Goal: Transaction & Acquisition: Purchase product/service

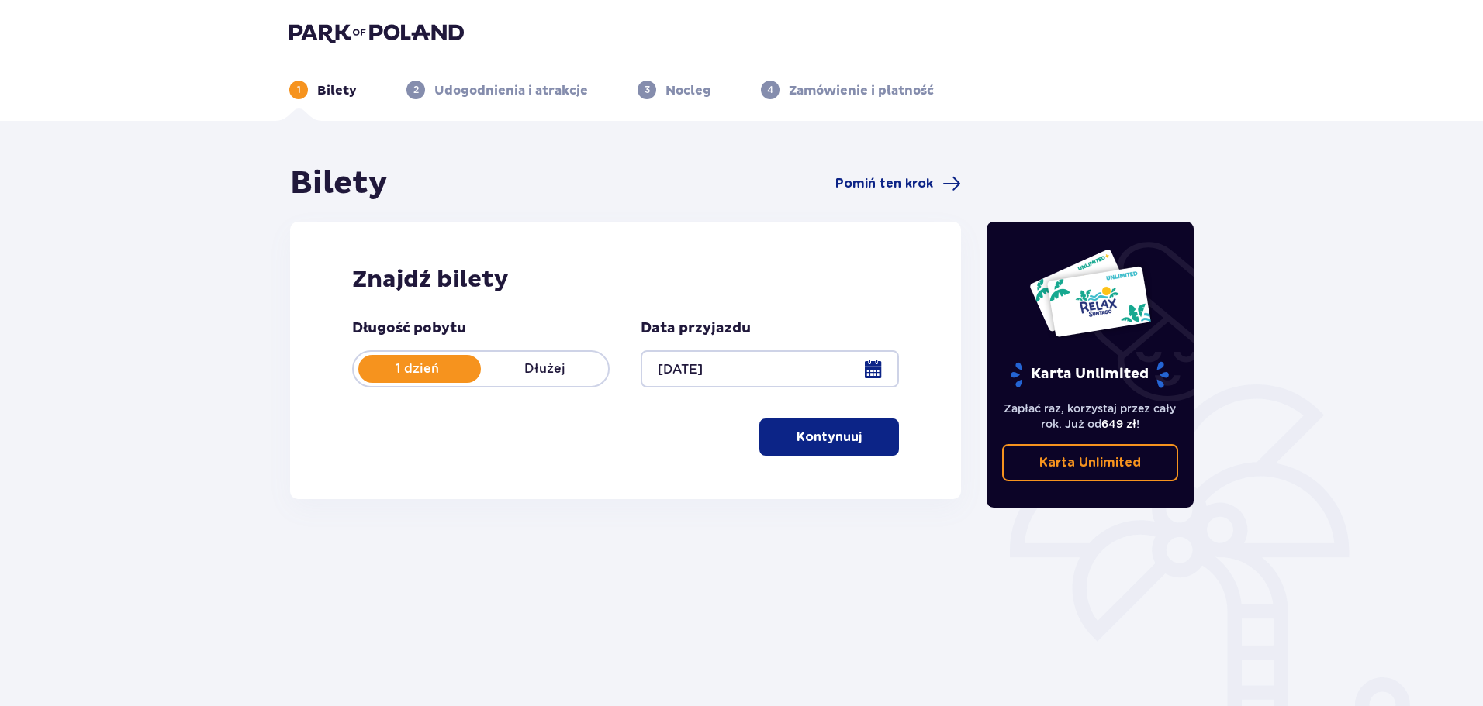
click at [822, 434] on p "Kontynuuj" at bounding box center [828, 437] width 65 height 17
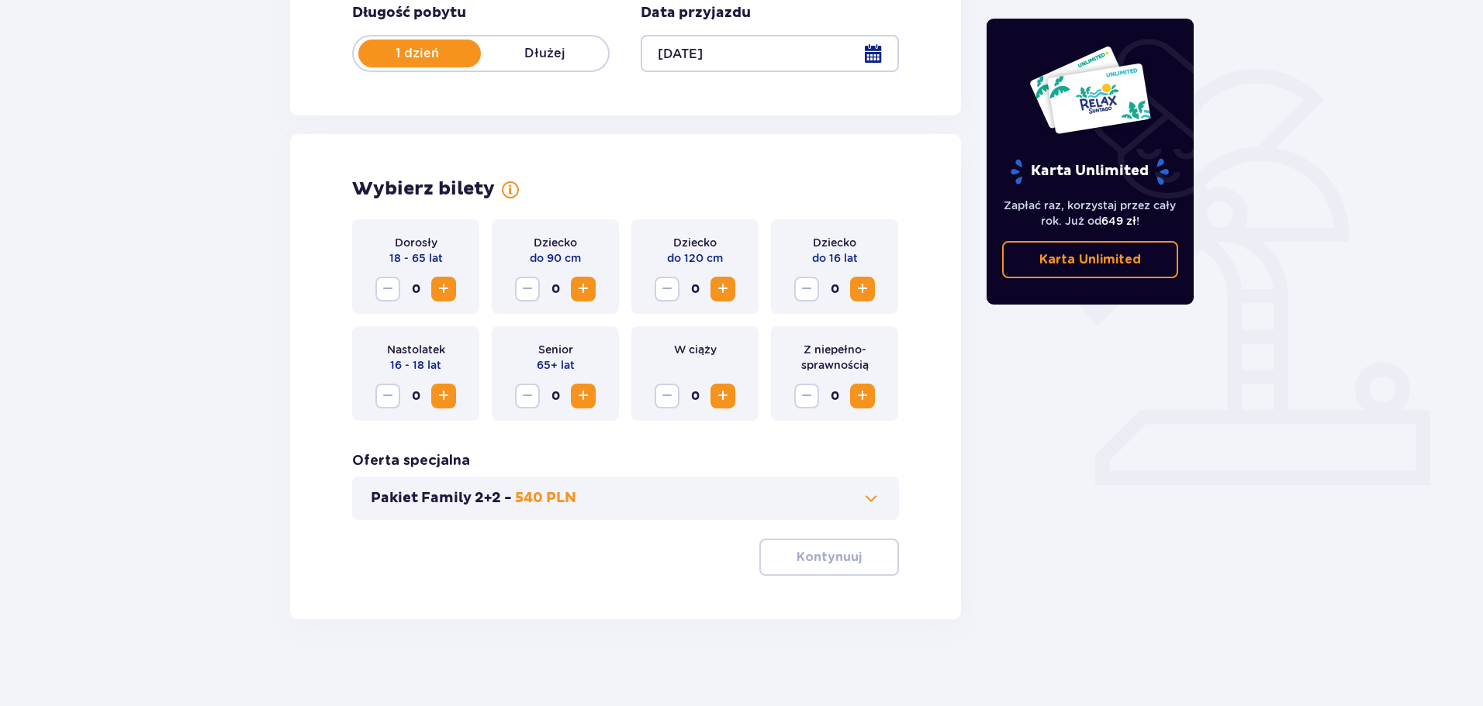
scroll to position [322, 0]
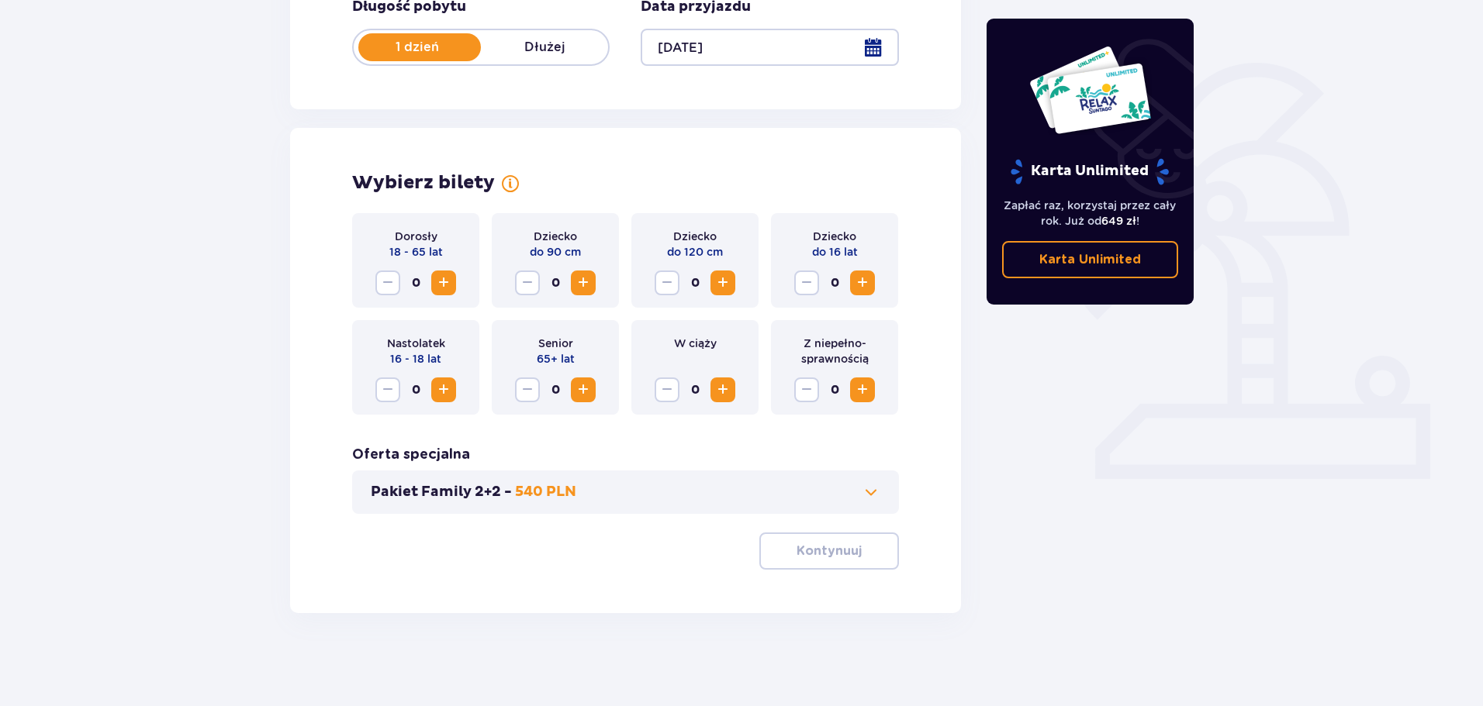
click at [445, 286] on span "Zwiększ" at bounding box center [443, 283] width 19 height 19
click at [814, 552] on p "Kontynuuj" at bounding box center [828, 551] width 65 height 17
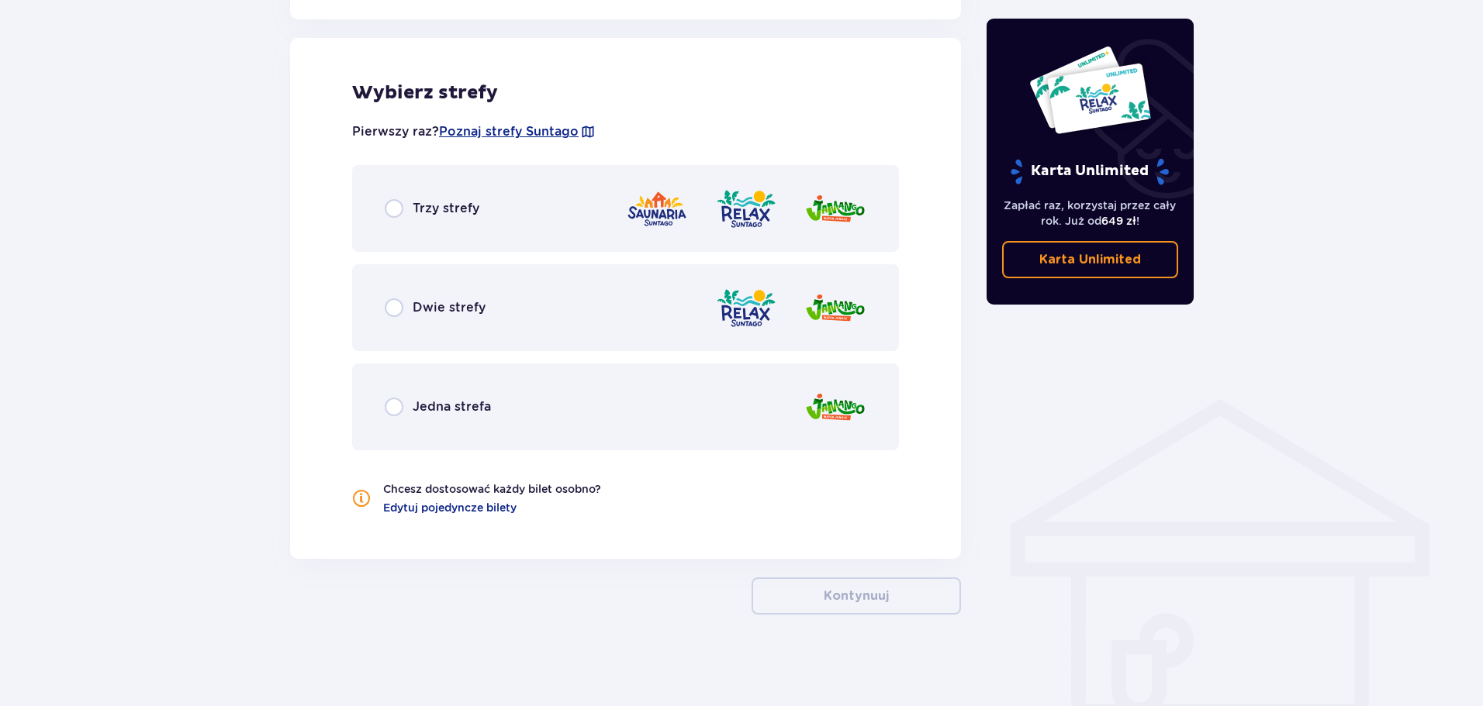
scroll to position [861, 0]
click at [476, 208] on span "Trzy strefy" at bounding box center [446, 207] width 67 height 17
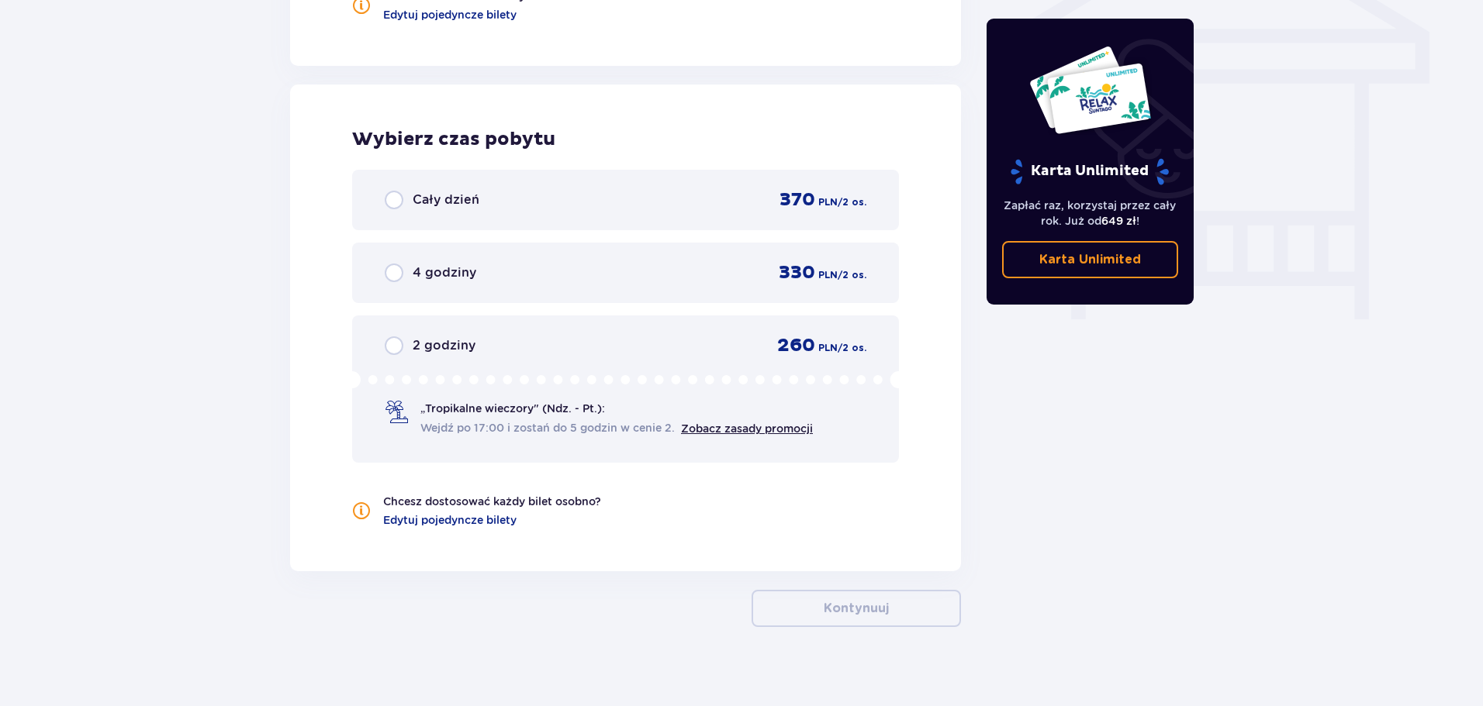
scroll to position [1367, 0]
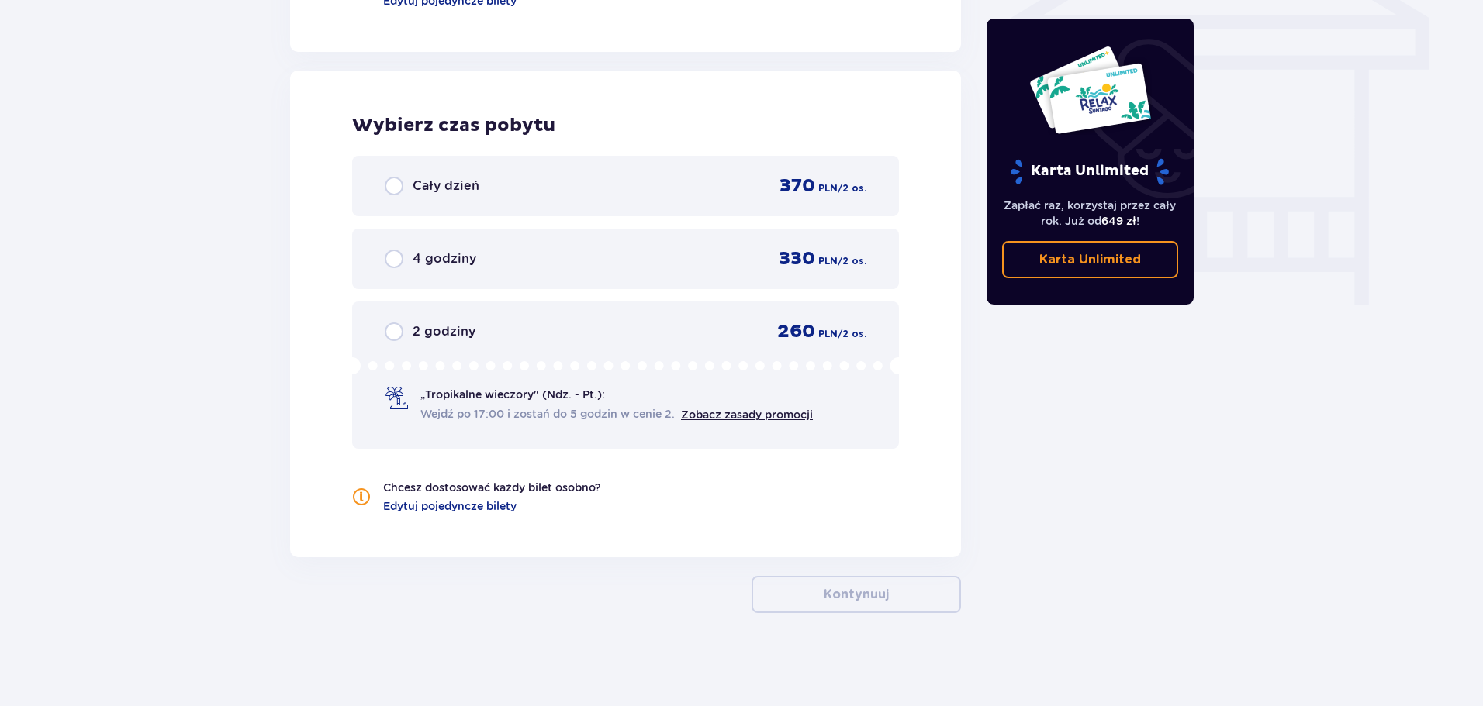
click at [532, 188] on div "Cały dzień 370 PLN / 2 os." at bounding box center [626, 185] width 482 height 23
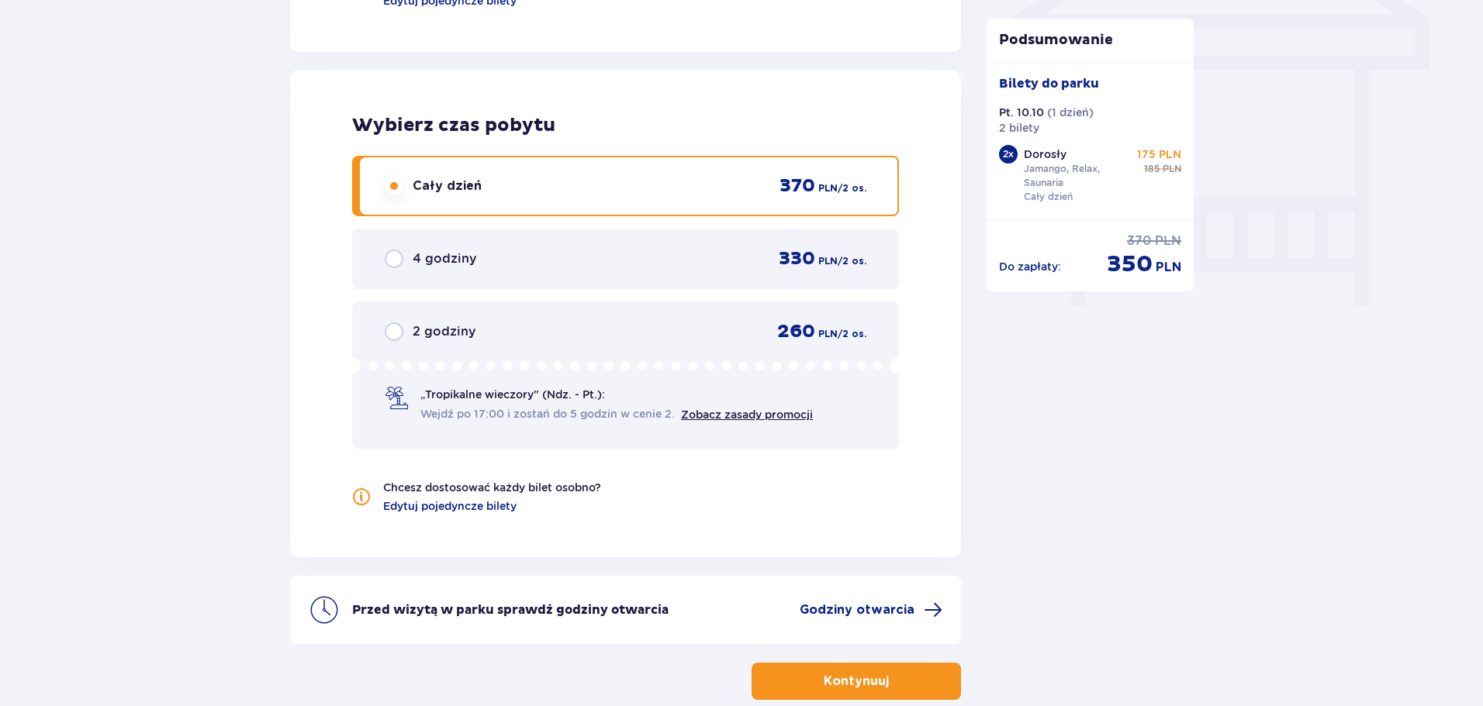
scroll to position [1445, 0]
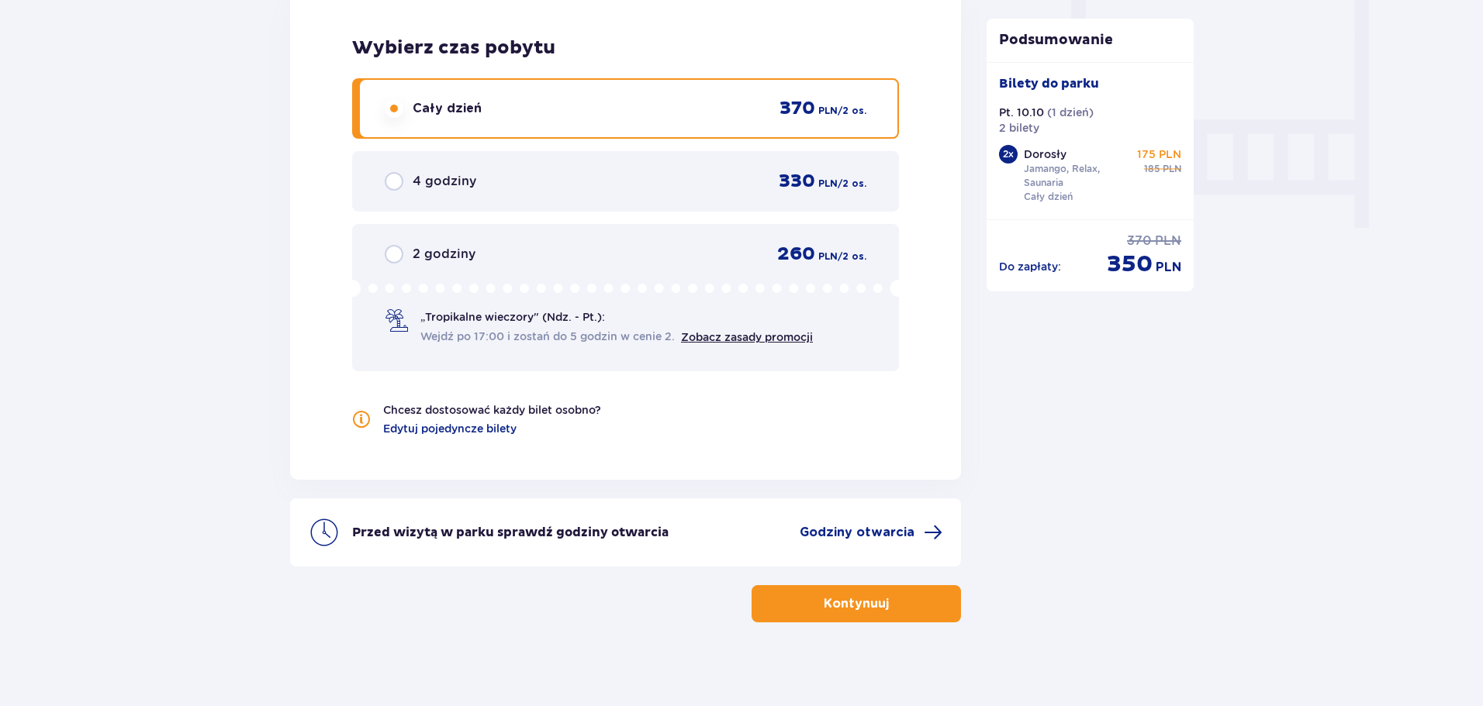
click at [878, 602] on button "Kontynuuj" at bounding box center [855, 603] width 209 height 37
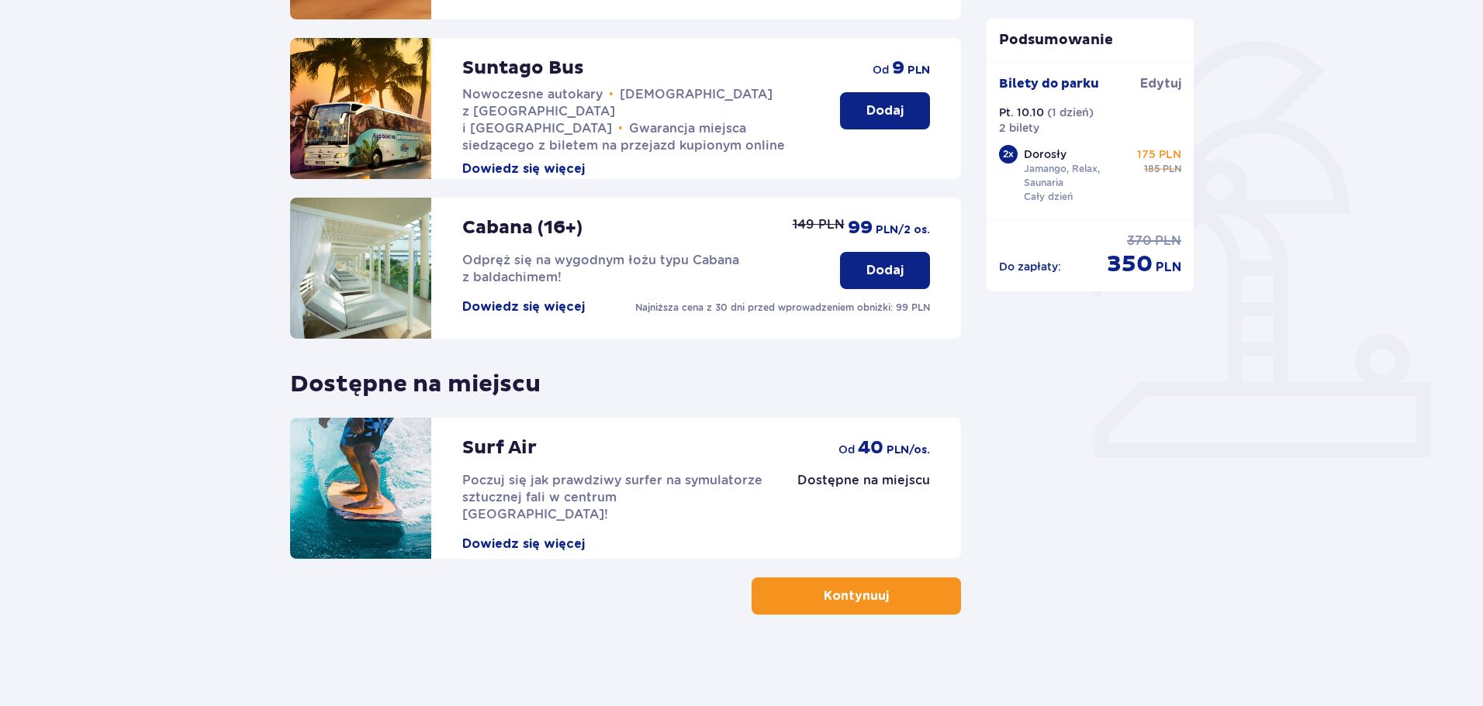
scroll to position [345, 0]
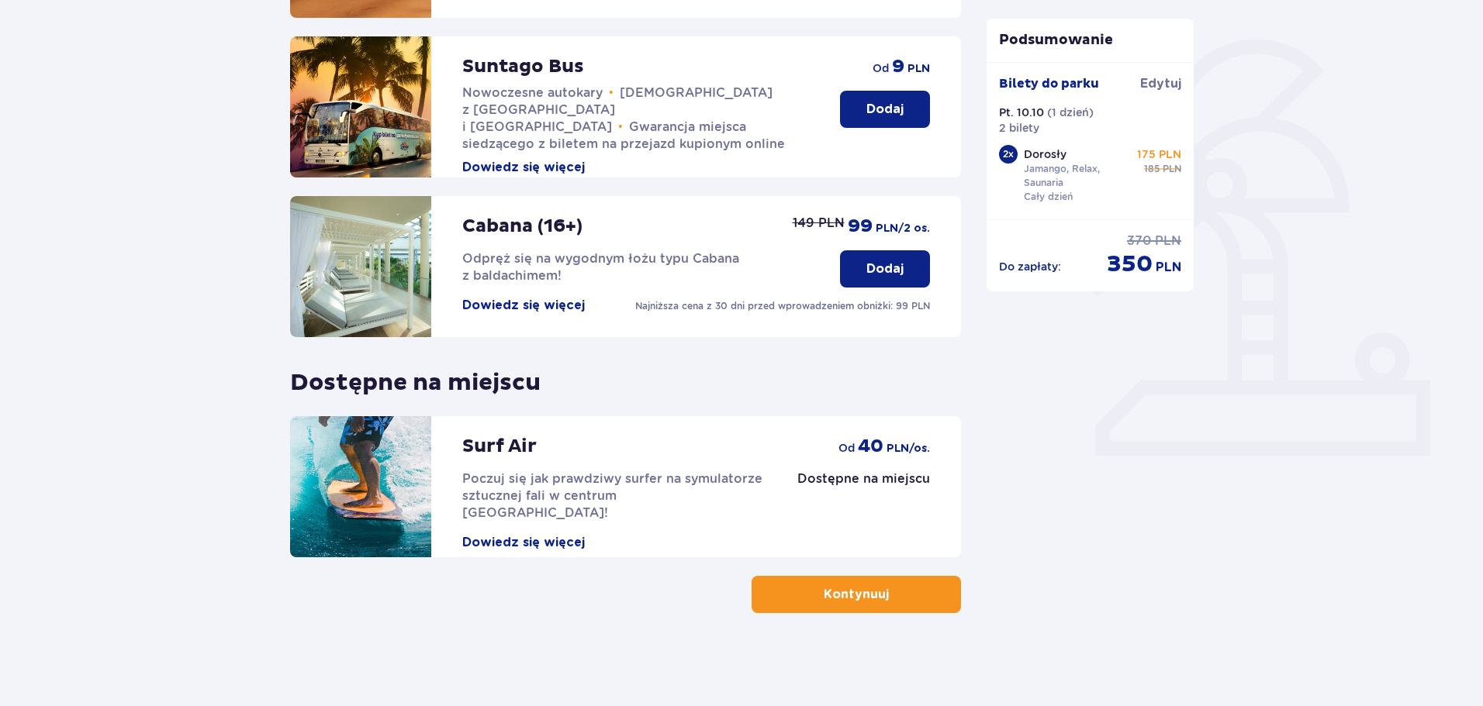
click at [872, 586] on p "Kontynuuj" at bounding box center [855, 594] width 65 height 17
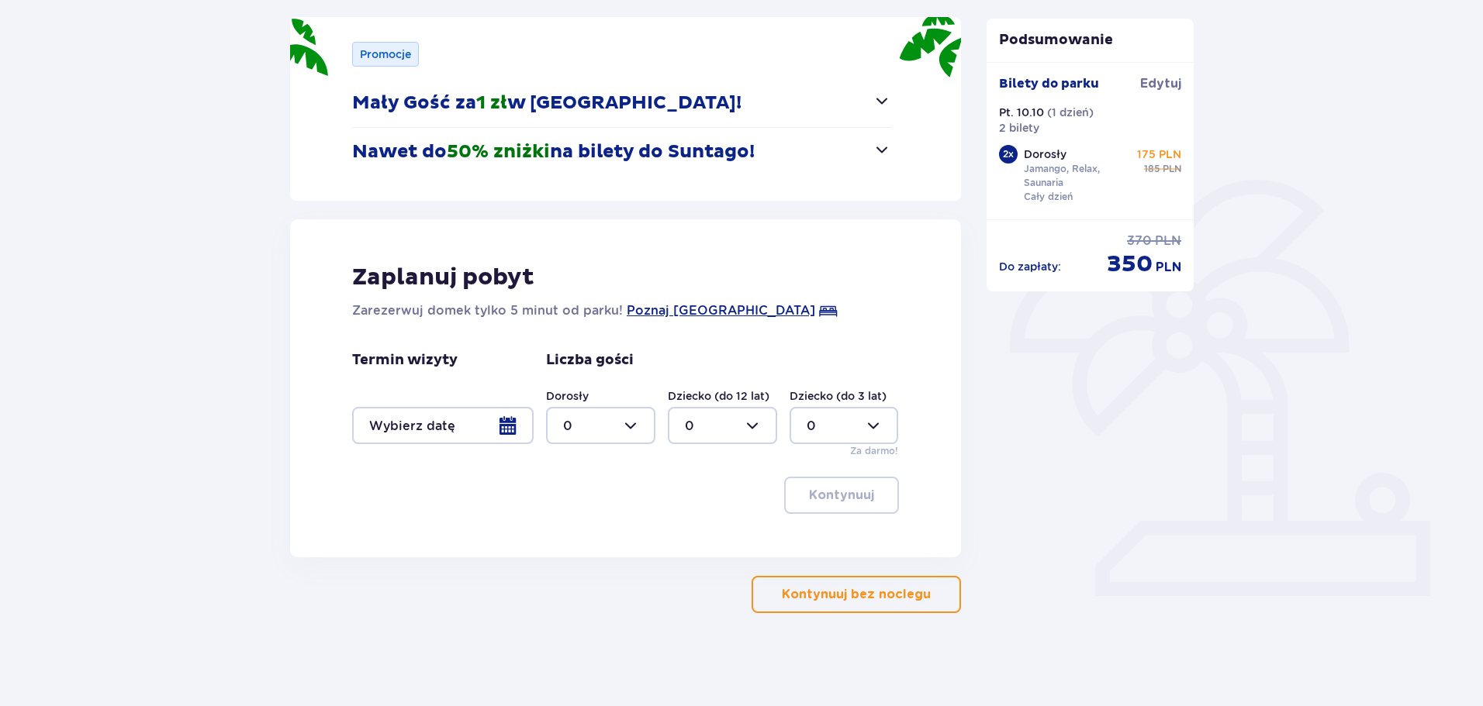
click at [896, 601] on p "Kontynuuj bez noclegu" at bounding box center [856, 594] width 149 height 17
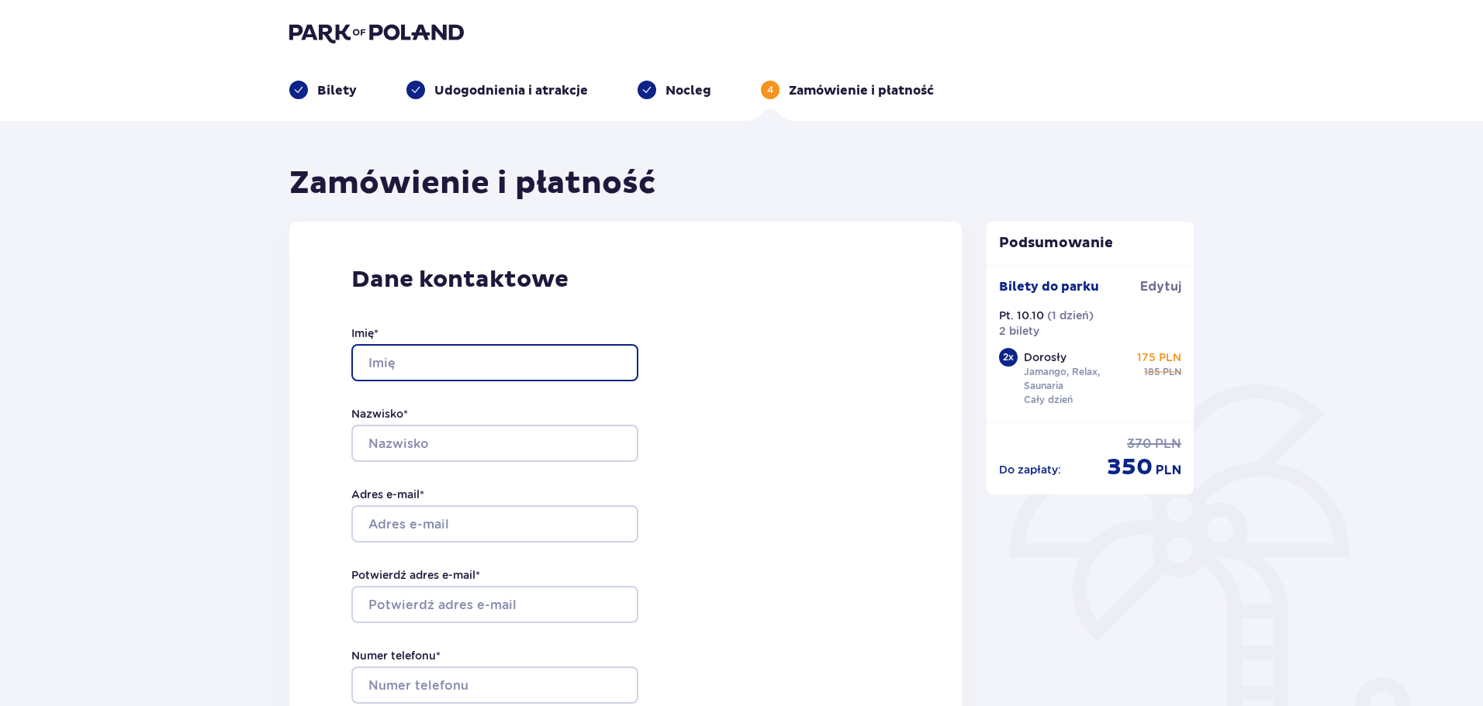
click at [440, 362] on input "Imię *" at bounding box center [494, 362] width 287 height 37
type input "Klaudia"
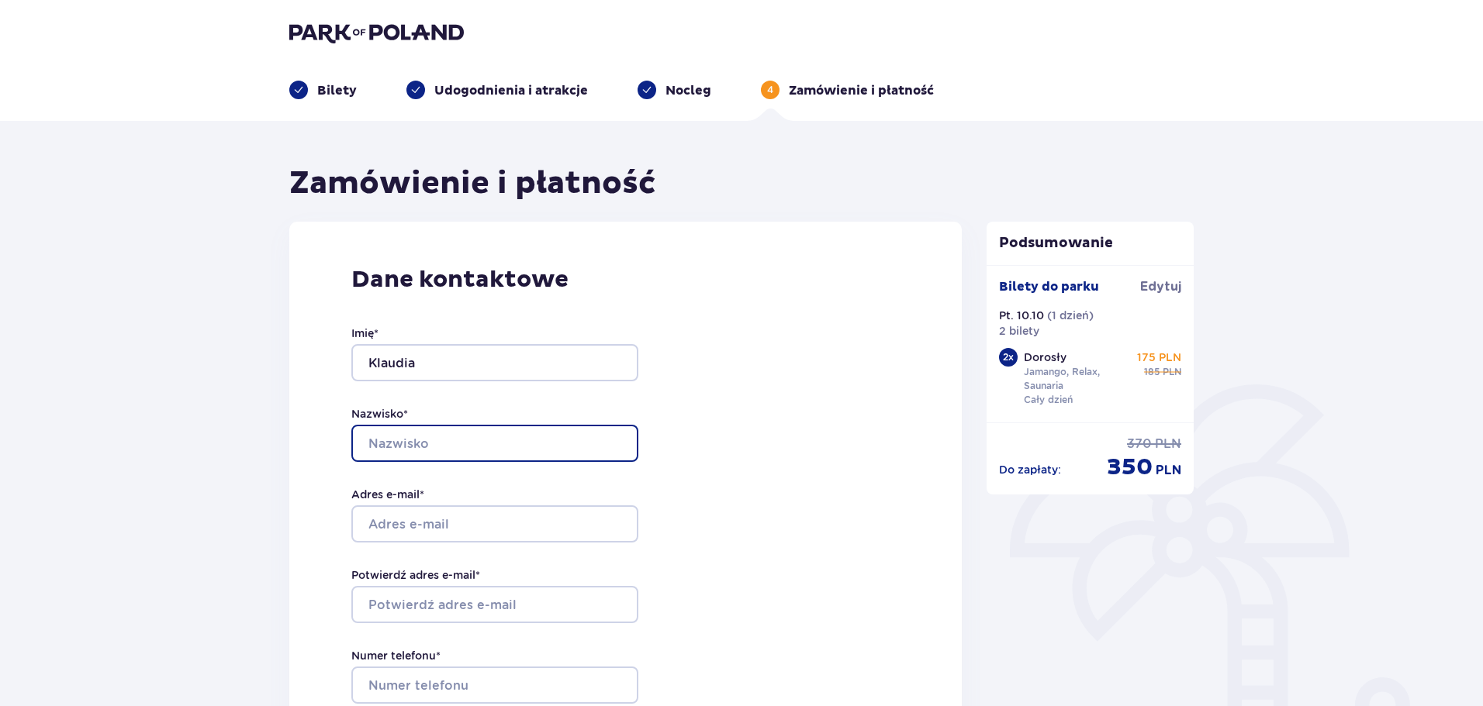
click at [457, 444] on input "Nazwisko *" at bounding box center [494, 443] width 287 height 37
type input "Płatek"
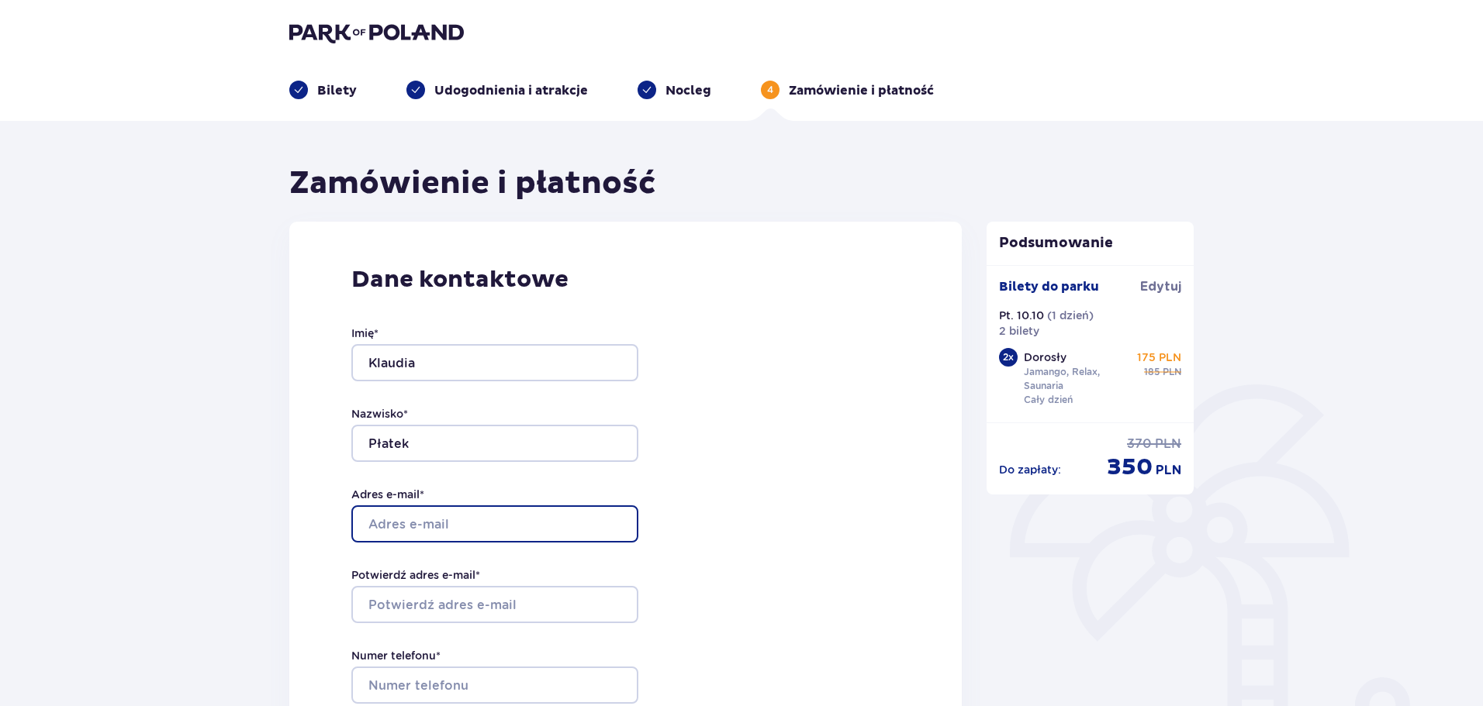
click at [454, 530] on input "Adres e-mail *" at bounding box center [494, 524] width 287 height 37
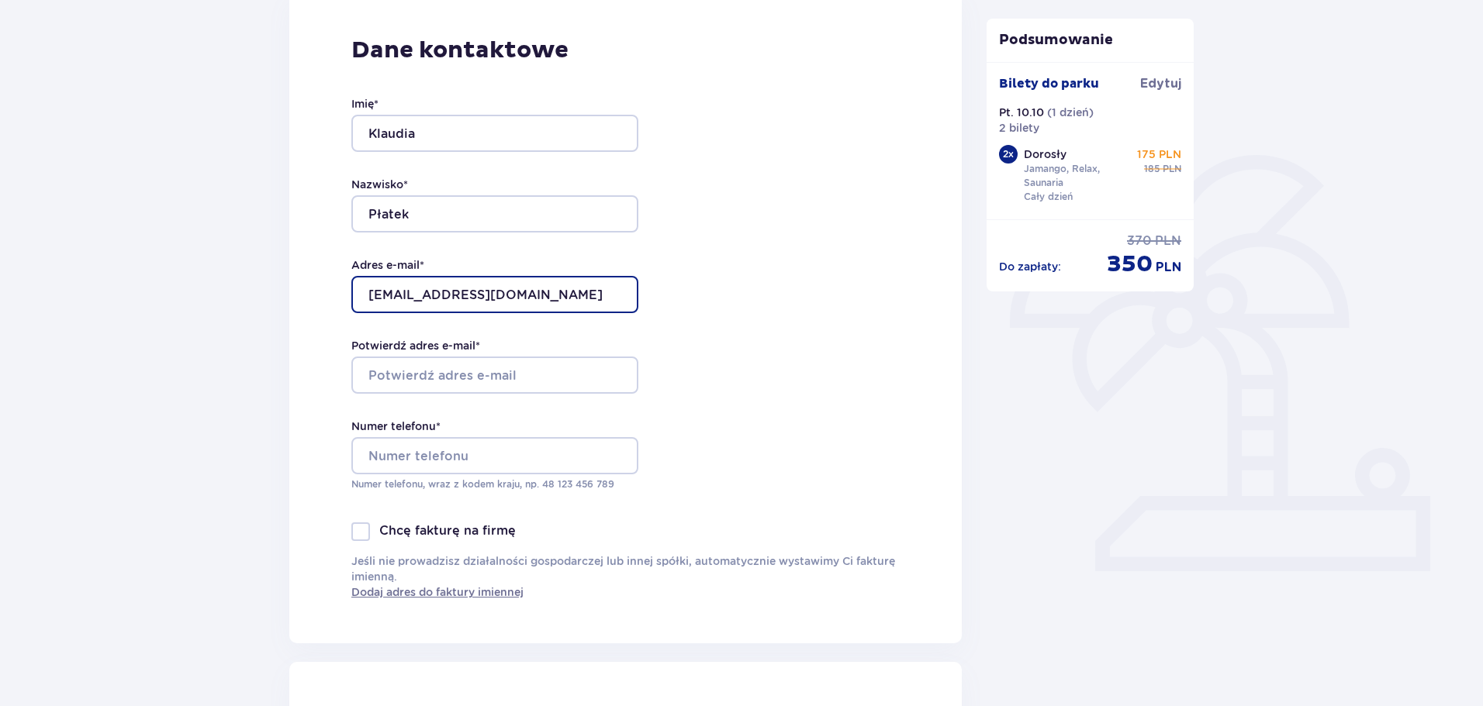
scroll to position [233, 0]
type input "[EMAIL_ADDRESS][DOMAIN_NAME]"
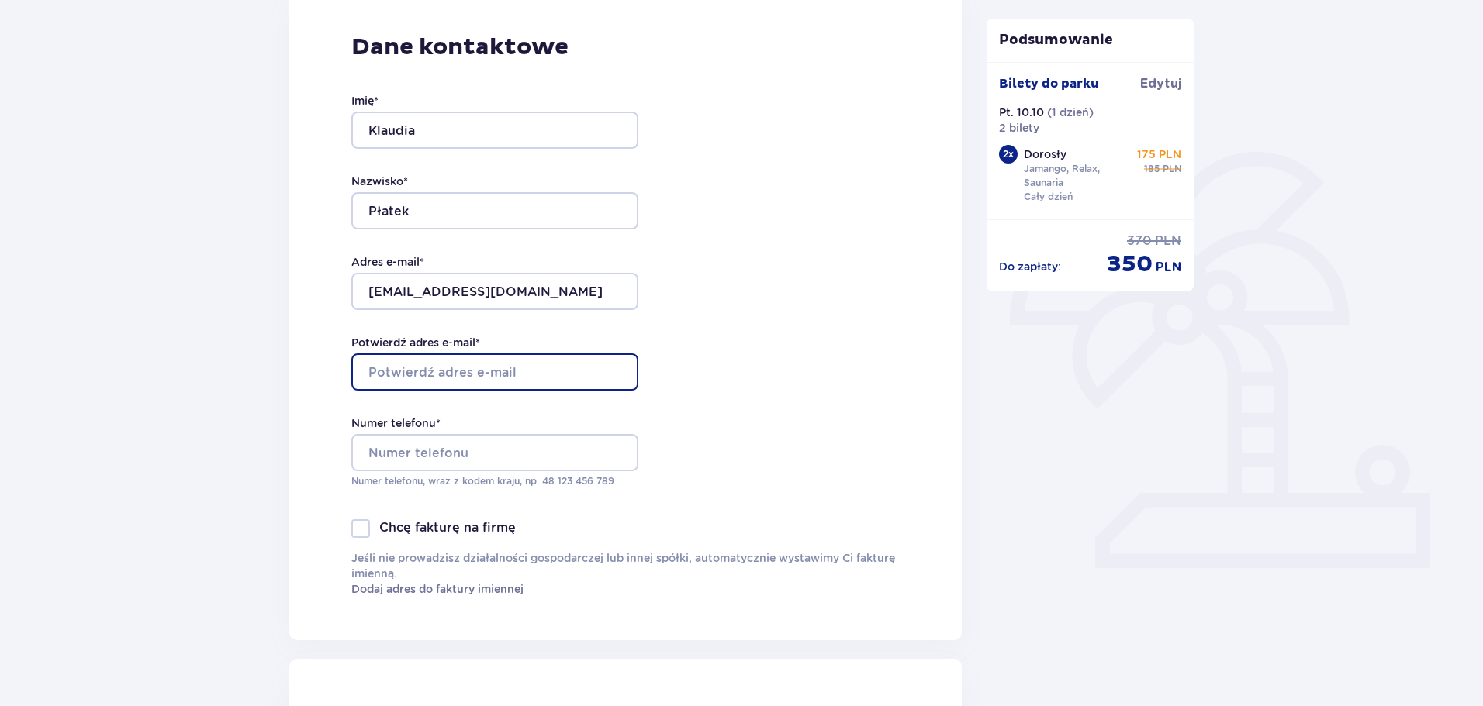
click at [471, 371] on input "Potwierdź adres e-mail *" at bounding box center [494, 372] width 287 height 37
type input "[EMAIL_ADDRESS][DOMAIN_NAME]"
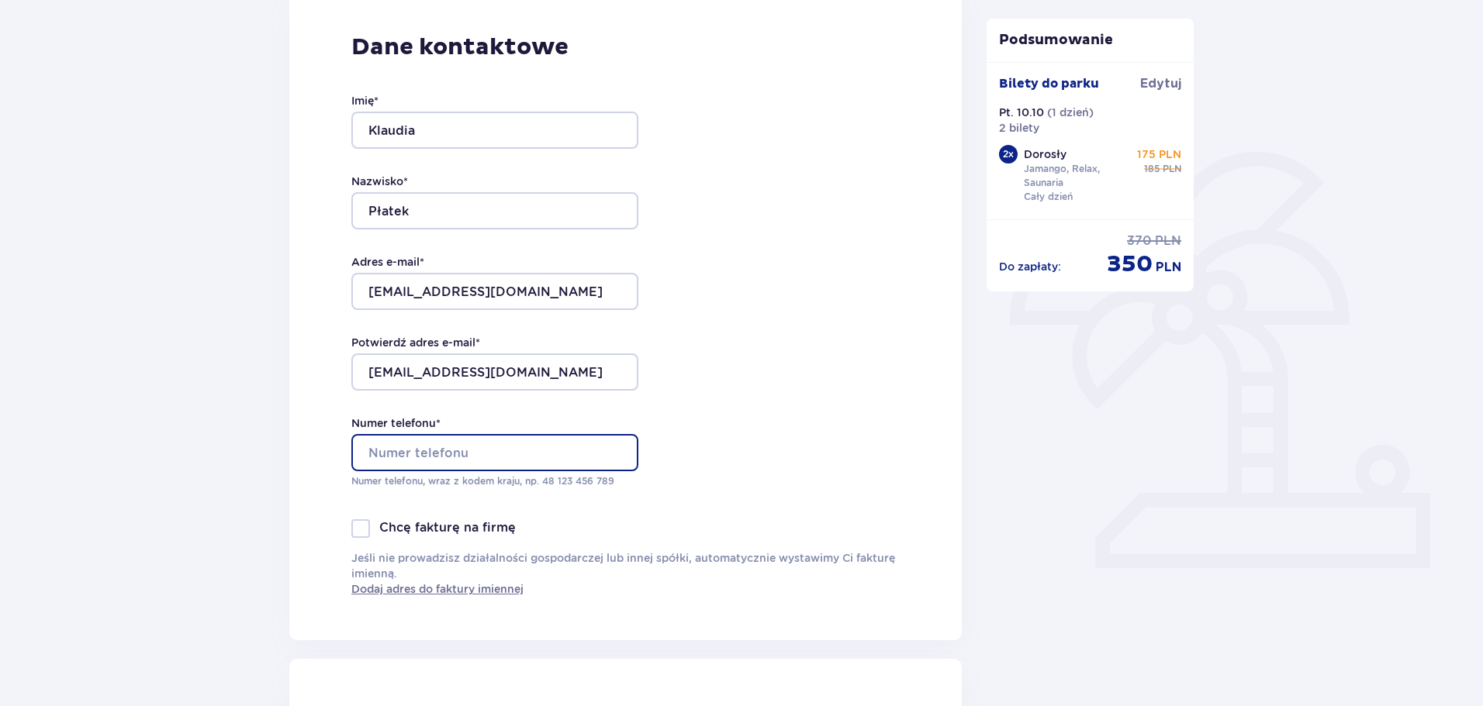
click at [483, 449] on input "Numer telefonu *" at bounding box center [494, 452] width 287 height 37
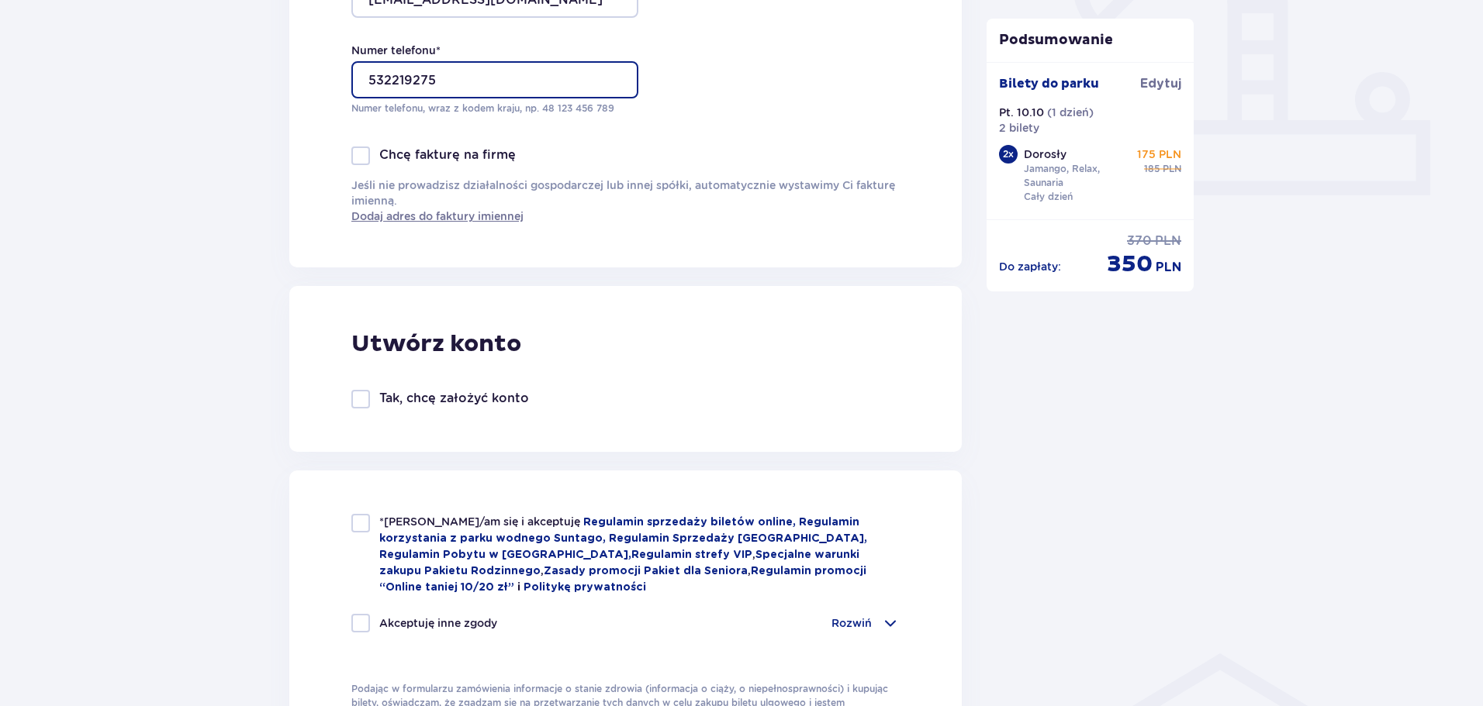
scroll to position [698, 0]
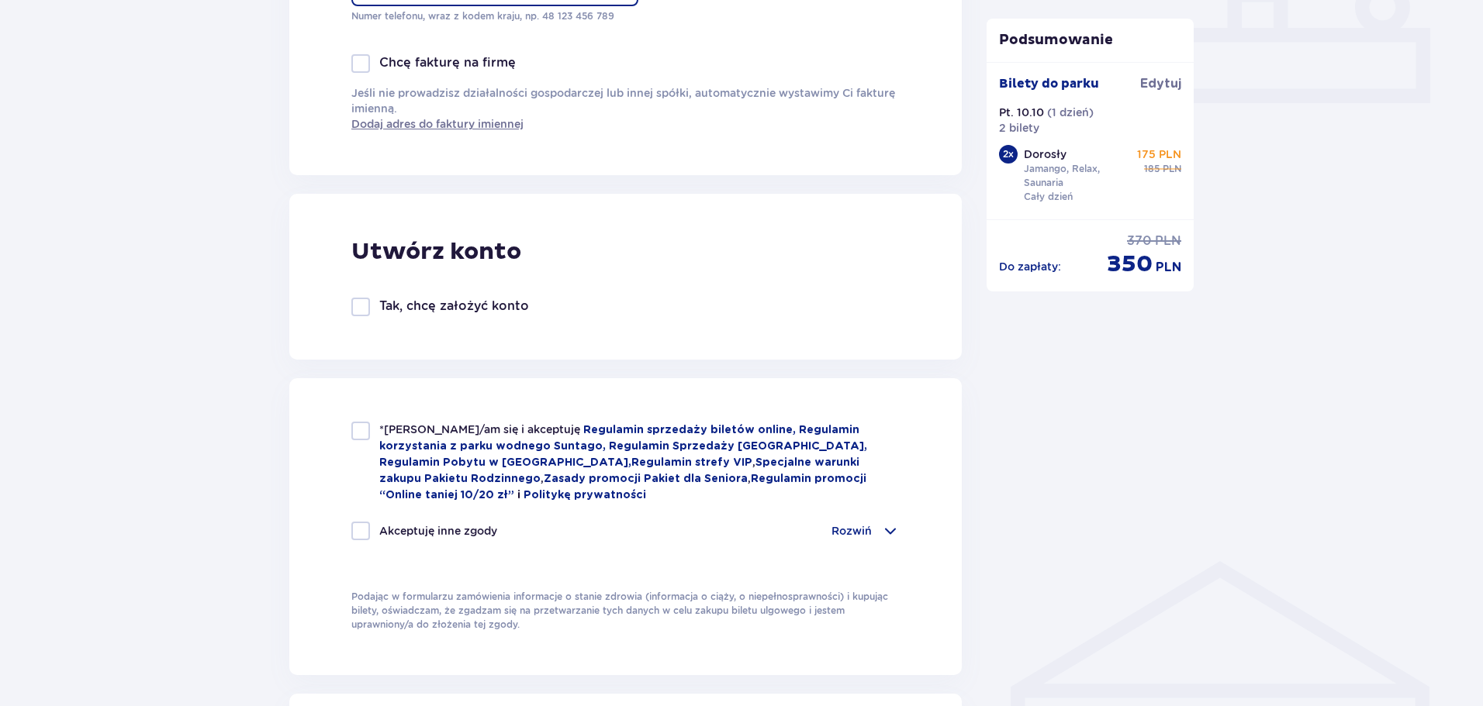
type input "532219275"
click at [368, 437] on div at bounding box center [360, 431] width 19 height 19
checkbox input "true"
click at [368, 535] on div at bounding box center [360, 531] width 19 height 19
checkbox input "true"
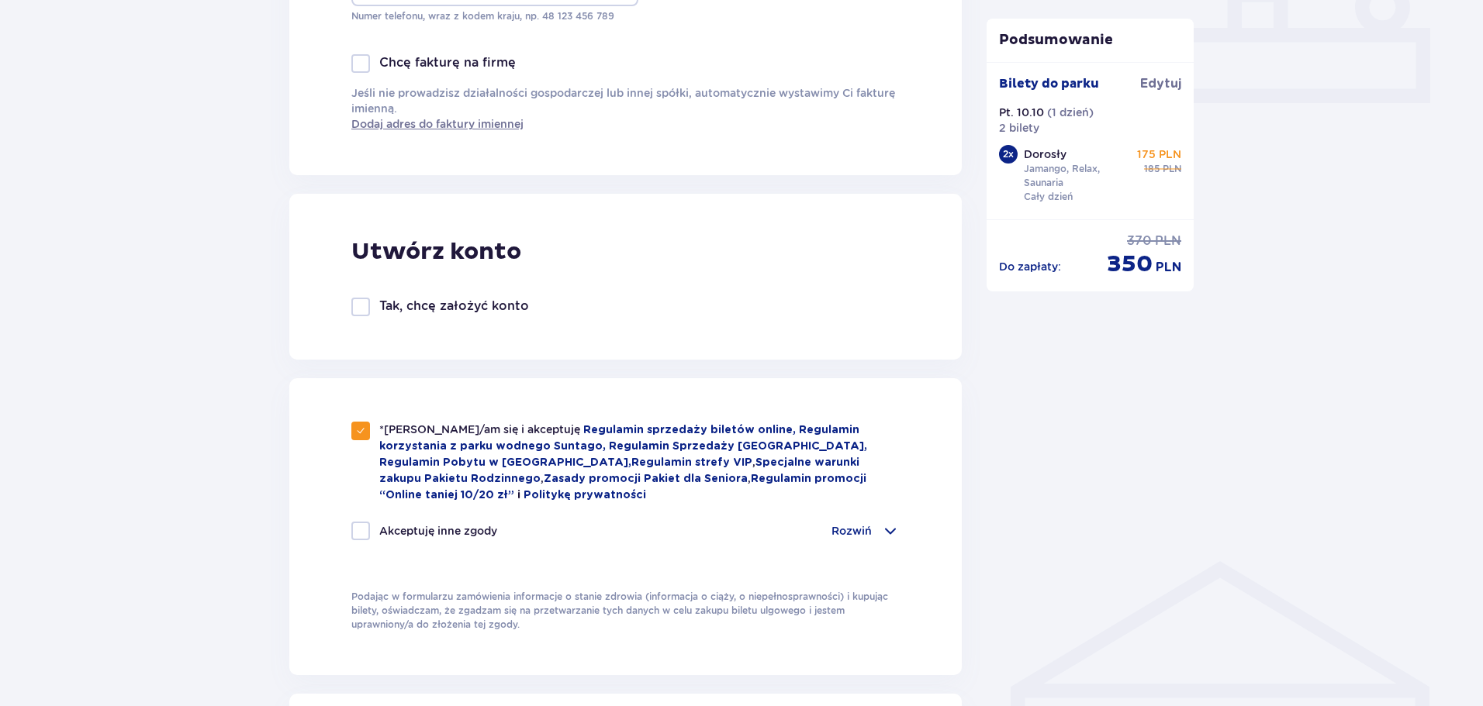
checkbox input "true"
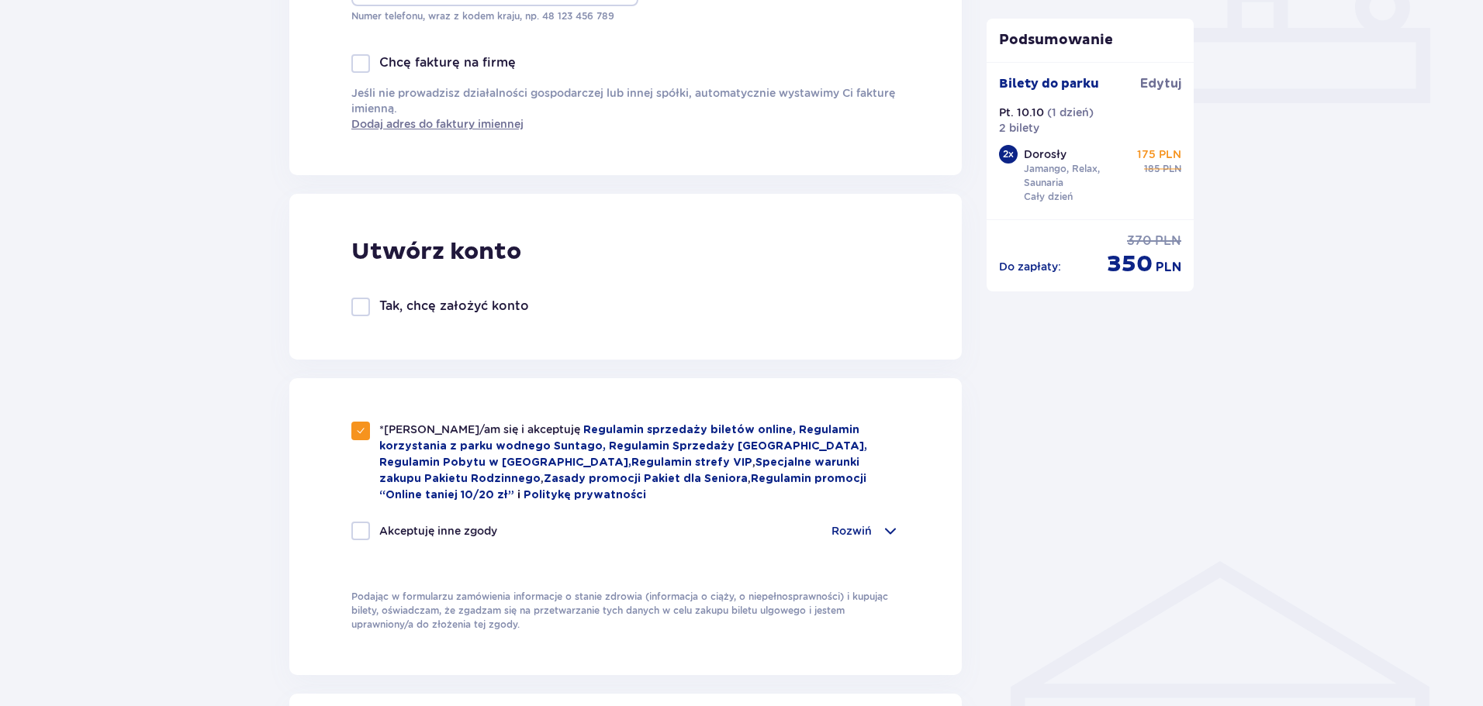
checkbox input "true"
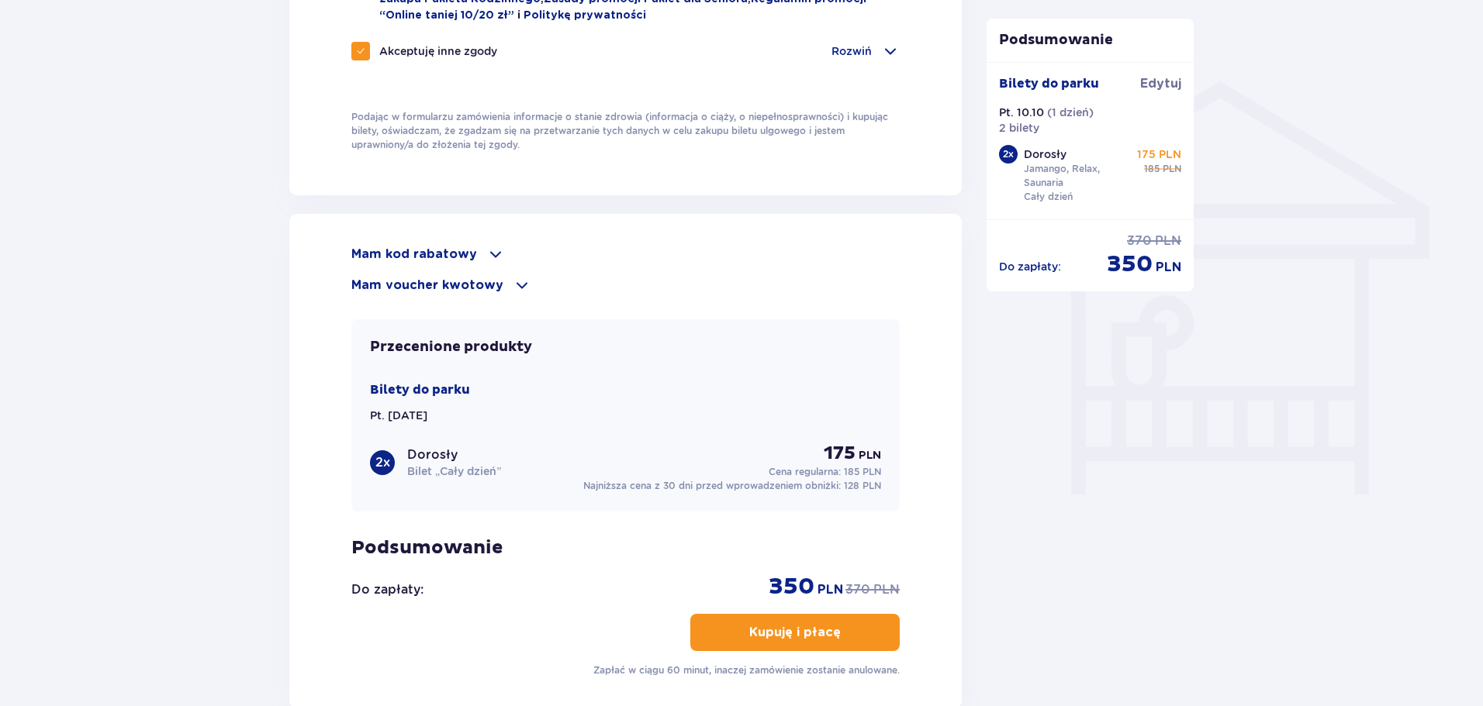
scroll to position [1241, 0]
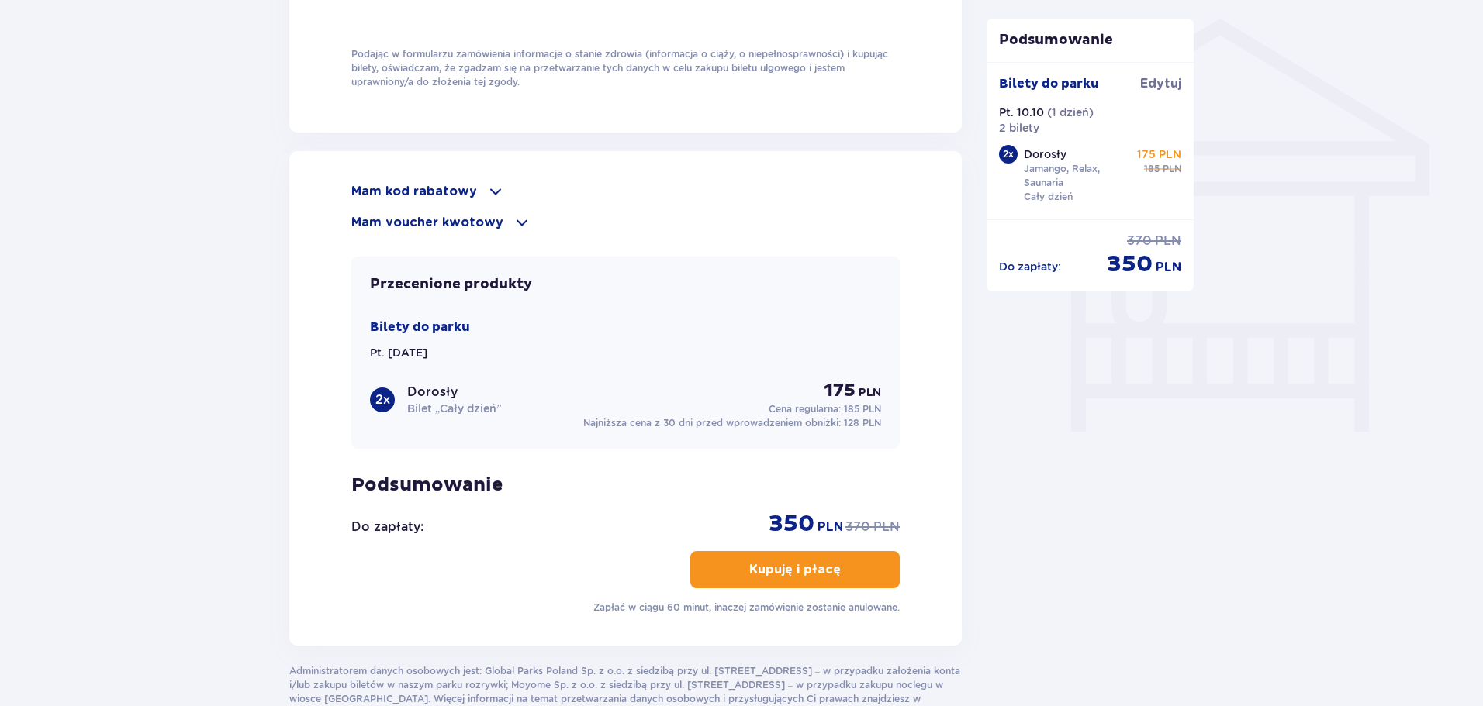
click at [814, 302] on div "Przecenione produkty Bilety do parku Pt. 10.10.25 2 x Dorosły Bilet „Cały dzień…" at bounding box center [625, 353] width 548 height 192
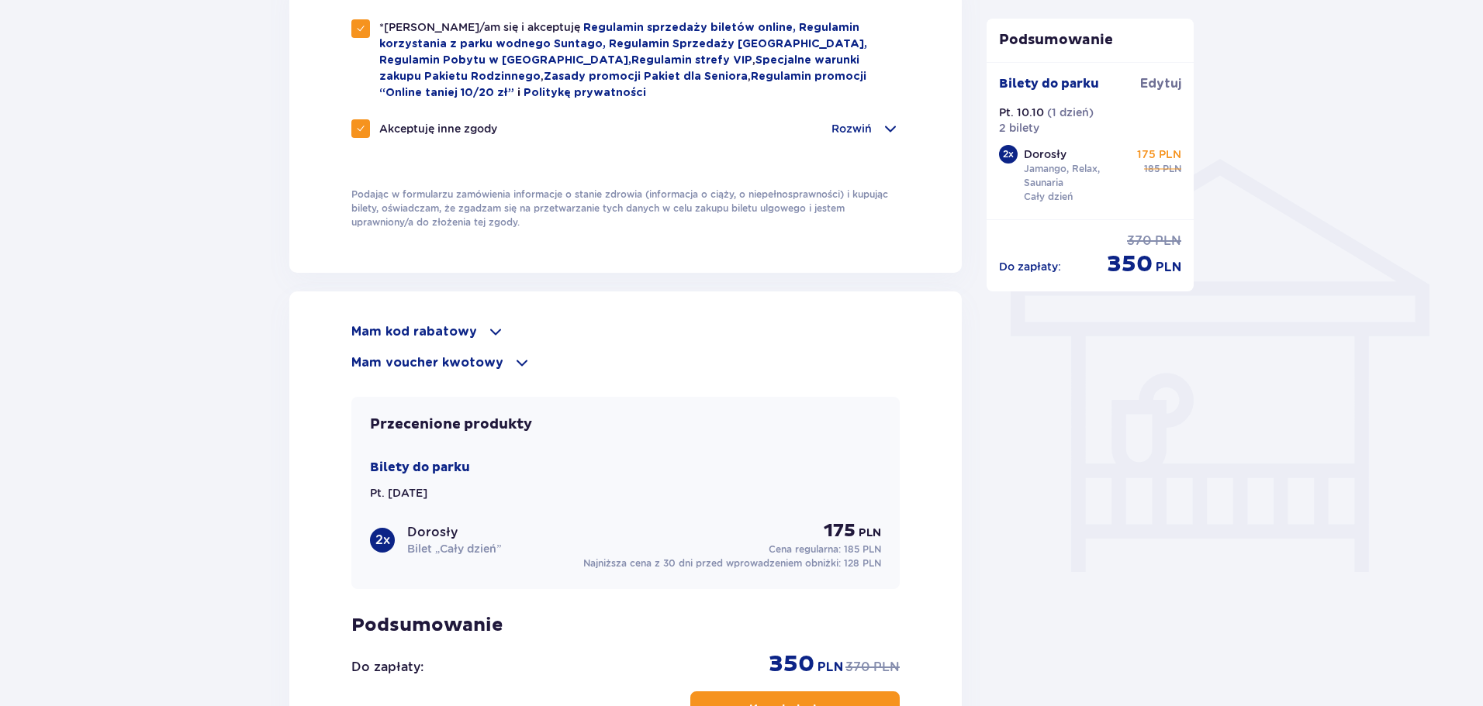
scroll to position [1269, 0]
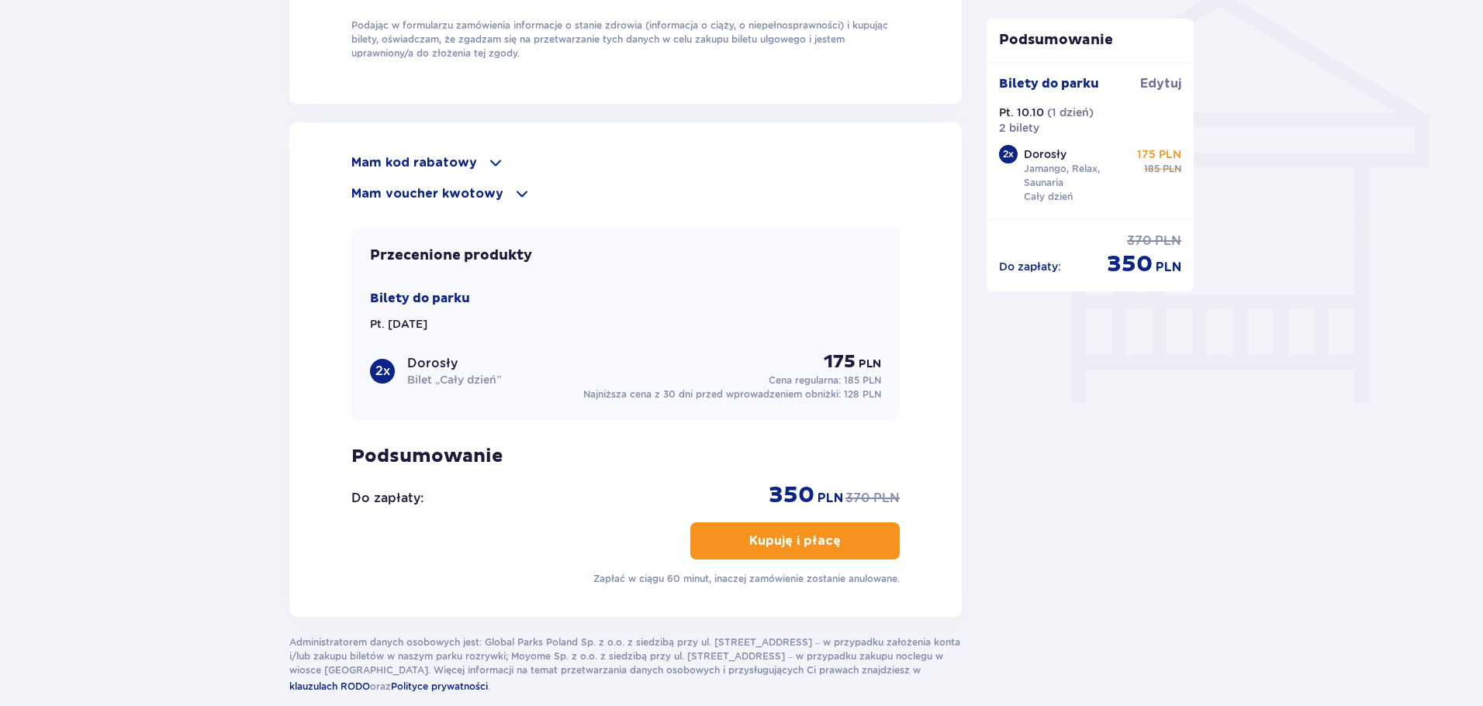
click at [815, 525] on button "Kupuję i płacę" at bounding box center [794, 541] width 209 height 37
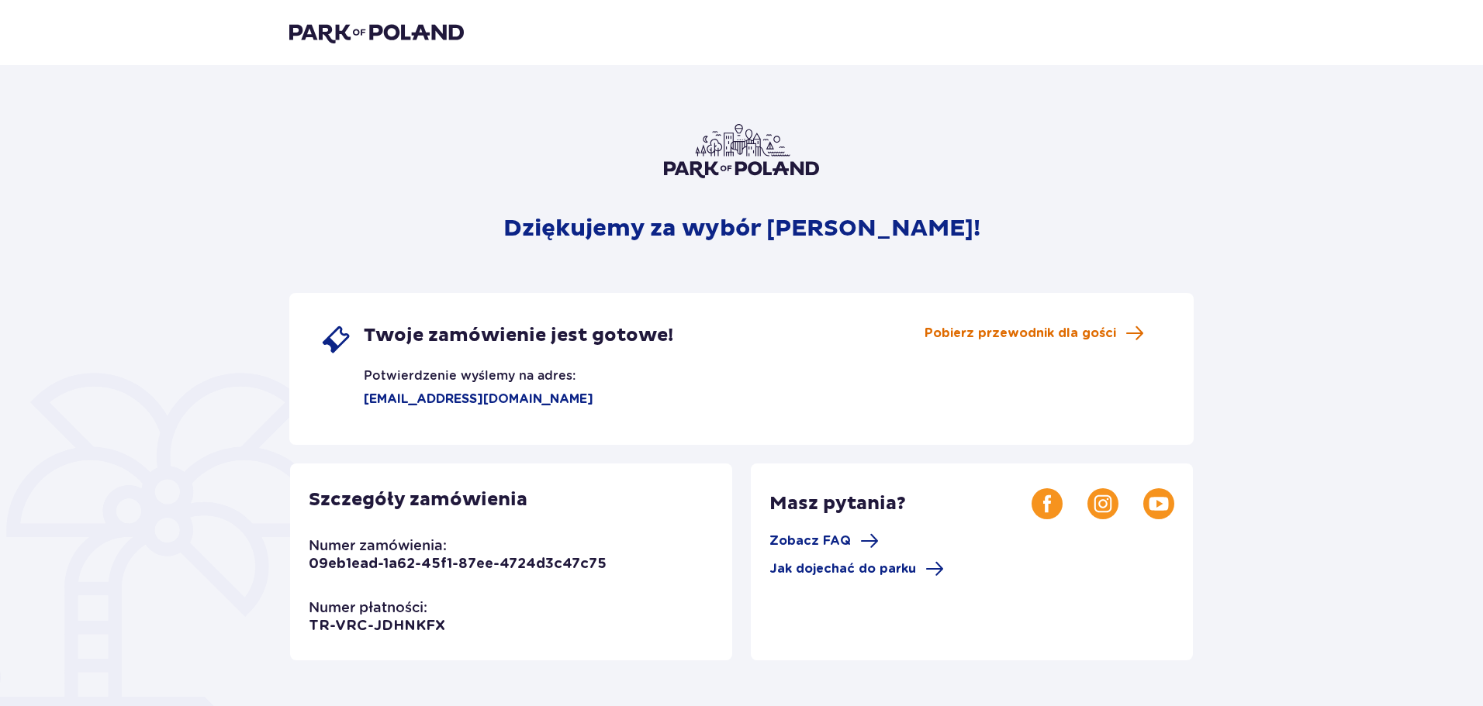
click at [1011, 337] on span "Pobierz przewodnik dla gości" at bounding box center [1020, 333] width 192 height 17
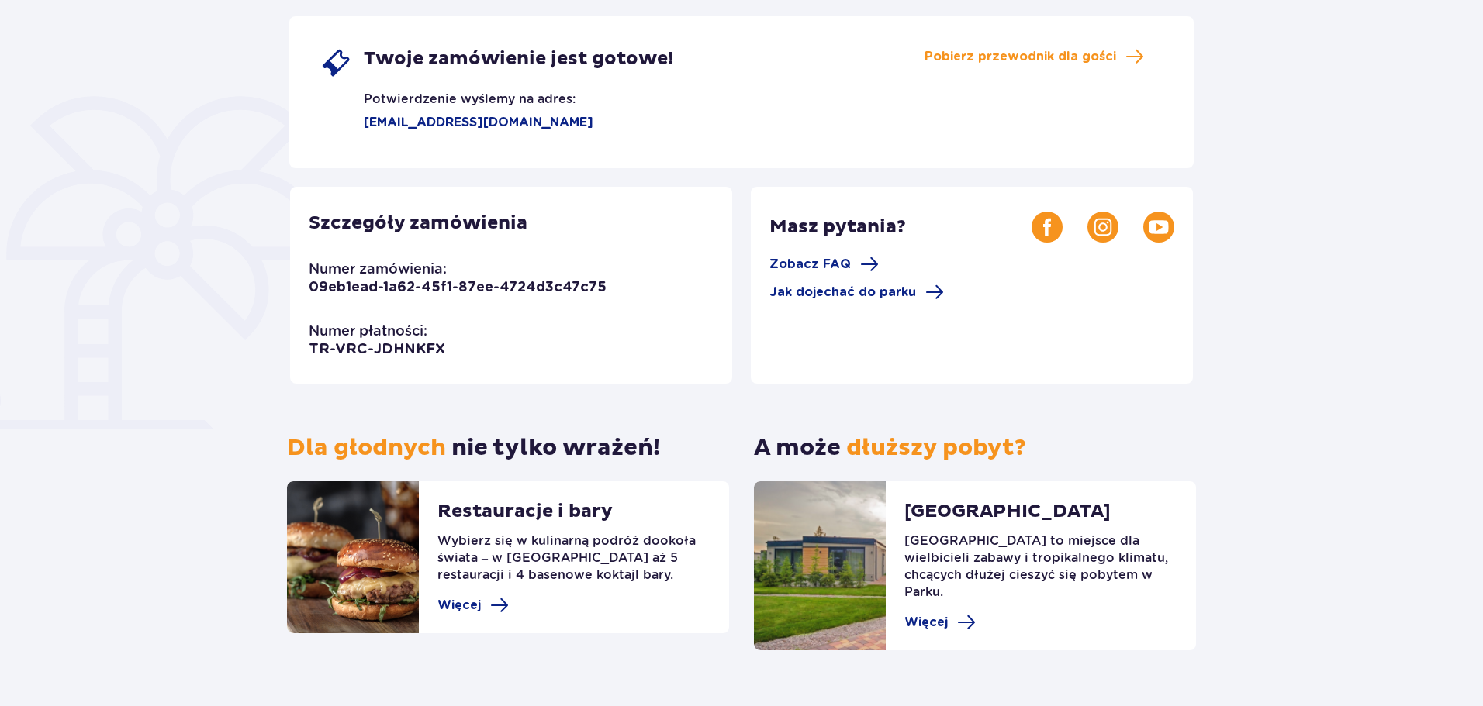
scroll to position [297, 0]
